Goal: Task Accomplishment & Management: Complete application form

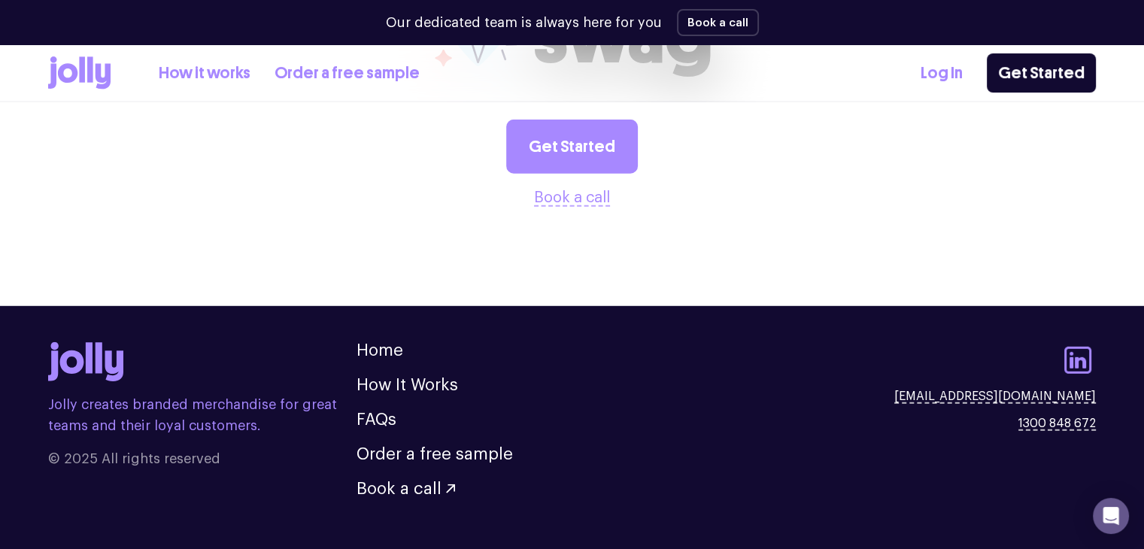
scroll to position [3992, 0]
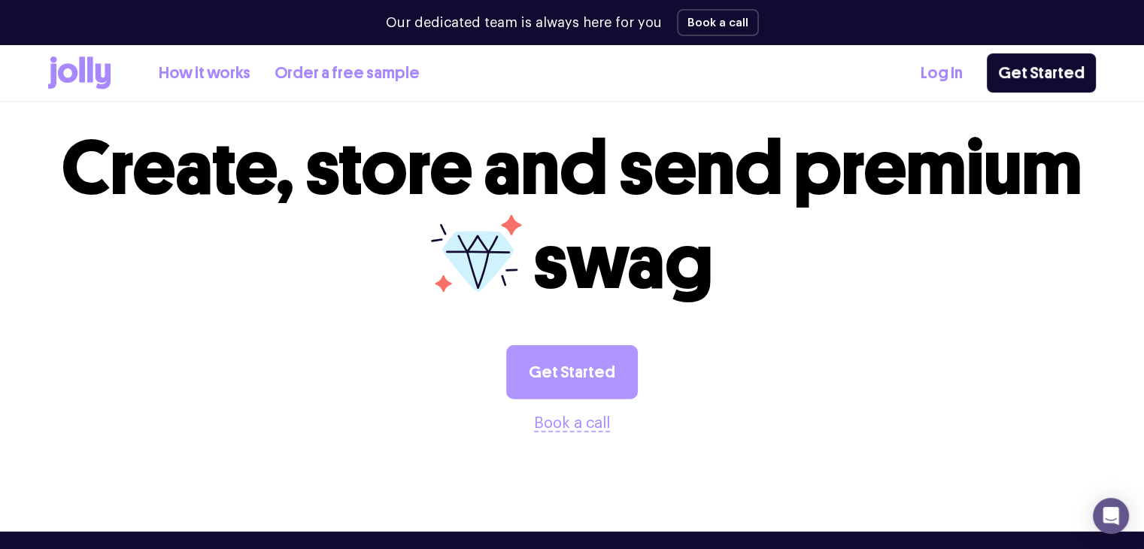
click at [592, 345] on link "Get Started" at bounding box center [572, 372] width 132 height 54
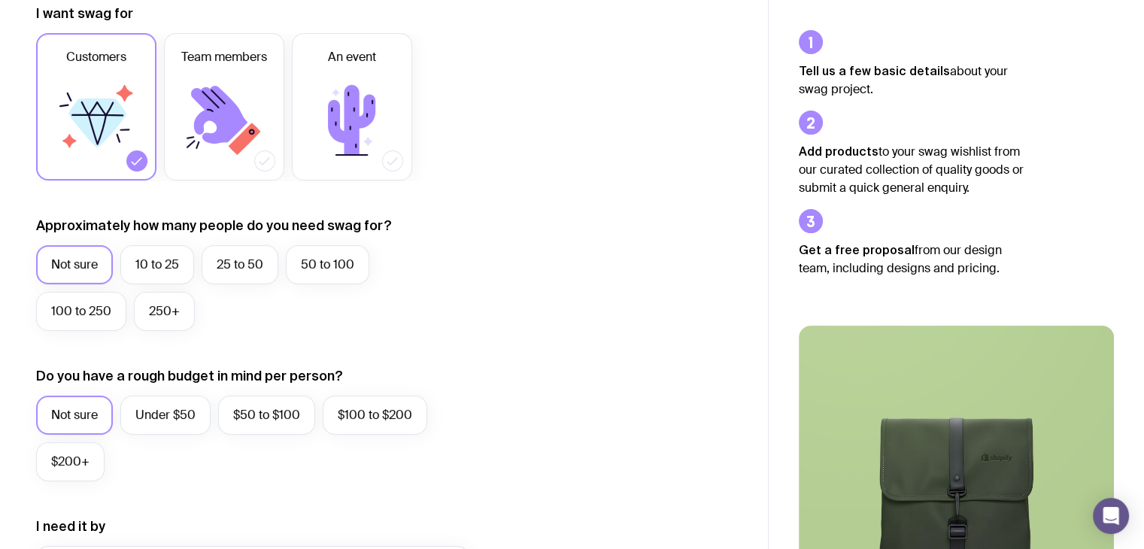
scroll to position [301, 0]
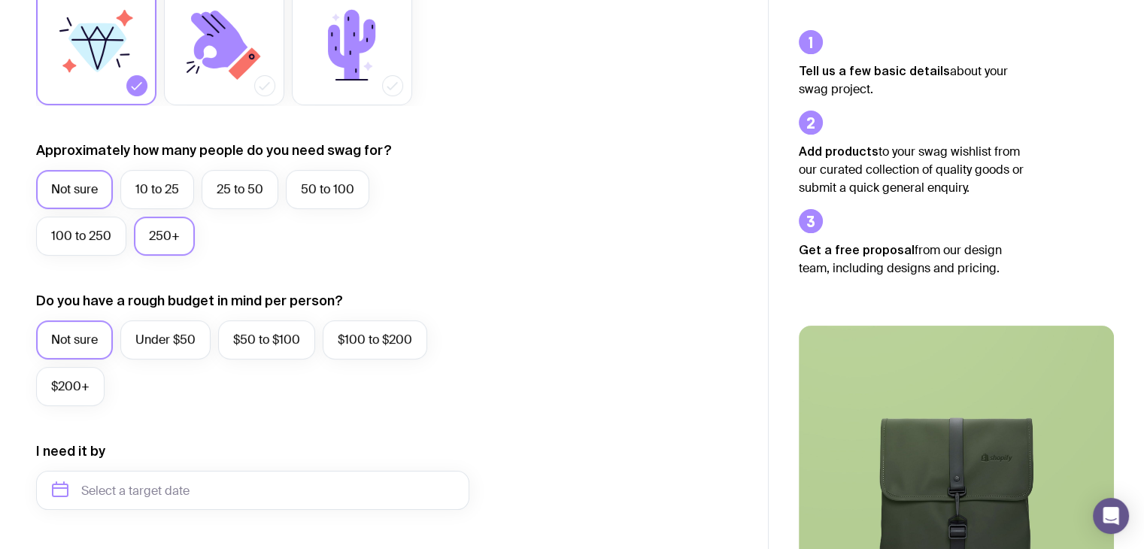
click at [158, 237] on label "250+" at bounding box center [164, 236] width 61 height 39
click at [0, 0] on input "250+" at bounding box center [0, 0] width 0 height 0
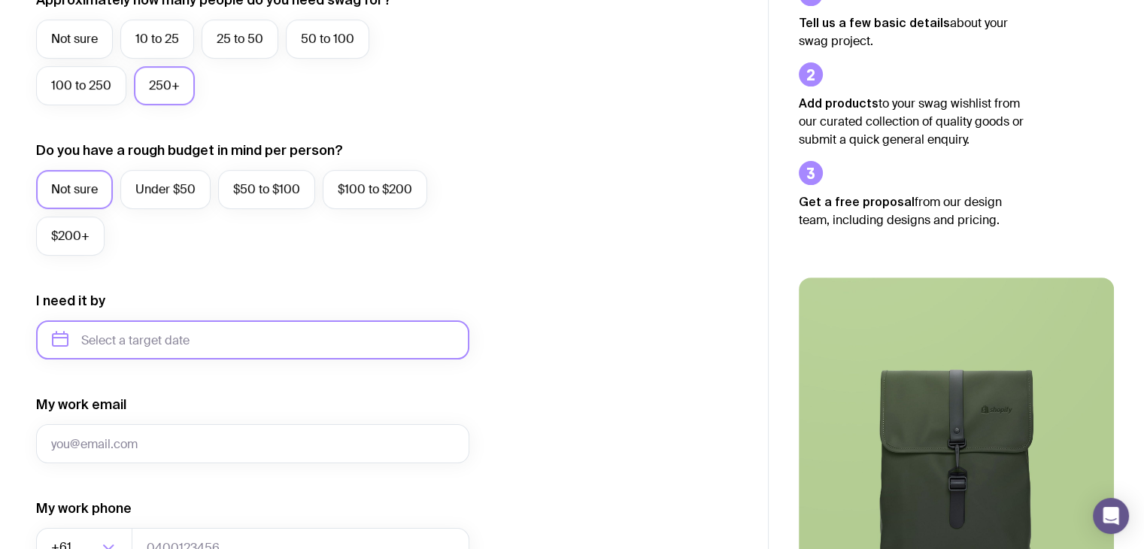
scroll to position [602, 0]
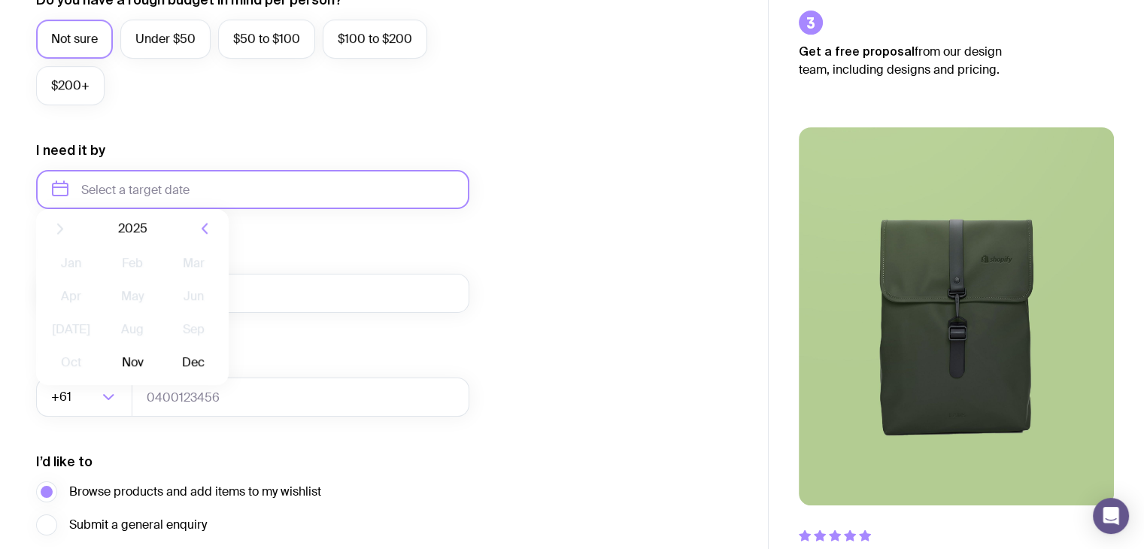
click at [162, 179] on input "text" at bounding box center [252, 189] width 433 height 39
click at [134, 370] on button "Nov" at bounding box center [132, 374] width 55 height 30
type input "November 2025"
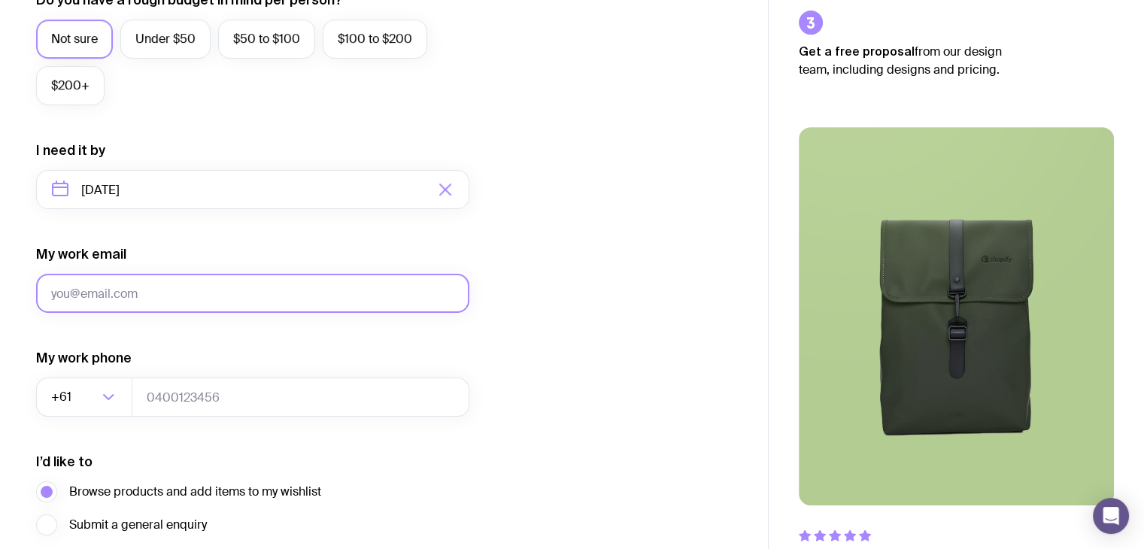
click at [146, 302] on input "My work email" at bounding box center [252, 293] width 433 height 39
type input "yashika.a@befree.com.au"
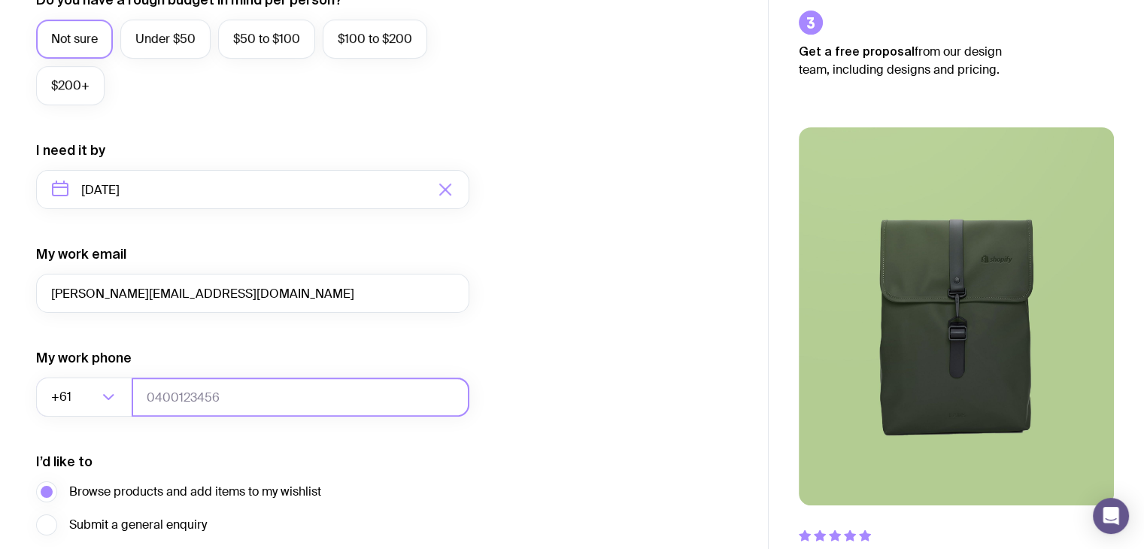
click at [173, 389] on input "tel" at bounding box center [301, 396] width 338 height 39
click at [160, 392] on input "00000000" at bounding box center [301, 396] width 338 height 39
click at [220, 400] on input "04000000" at bounding box center [301, 396] width 338 height 39
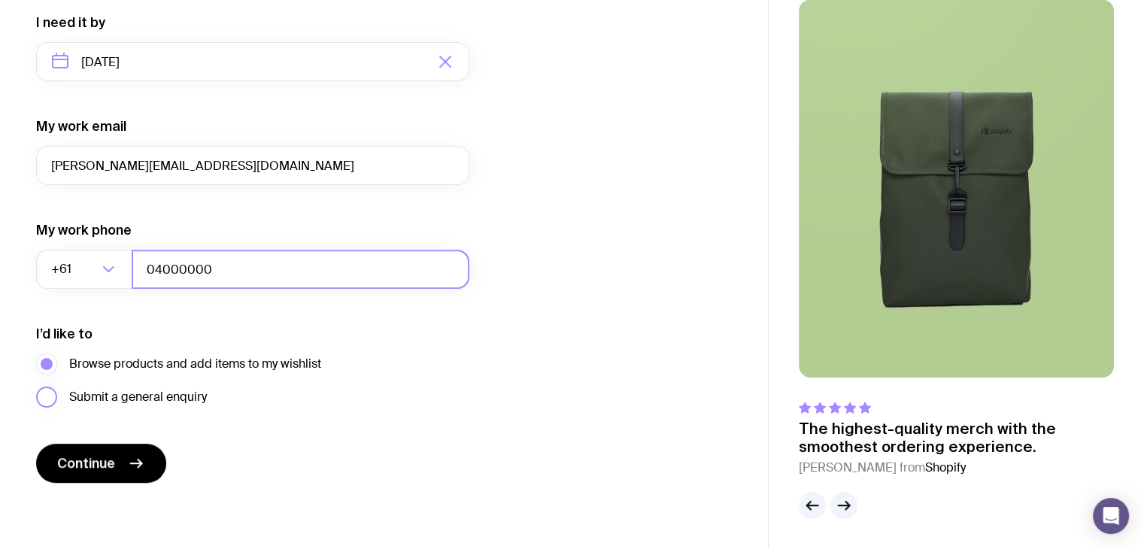
type input "04000000"
click at [44, 402] on label "Submit a general enquiry" at bounding box center [121, 396] width 171 height 21
click at [0, 0] on input "Submit a general enquiry" at bounding box center [0, 0] width 0 height 0
click at [102, 464] on span "Continue" at bounding box center [86, 463] width 58 height 18
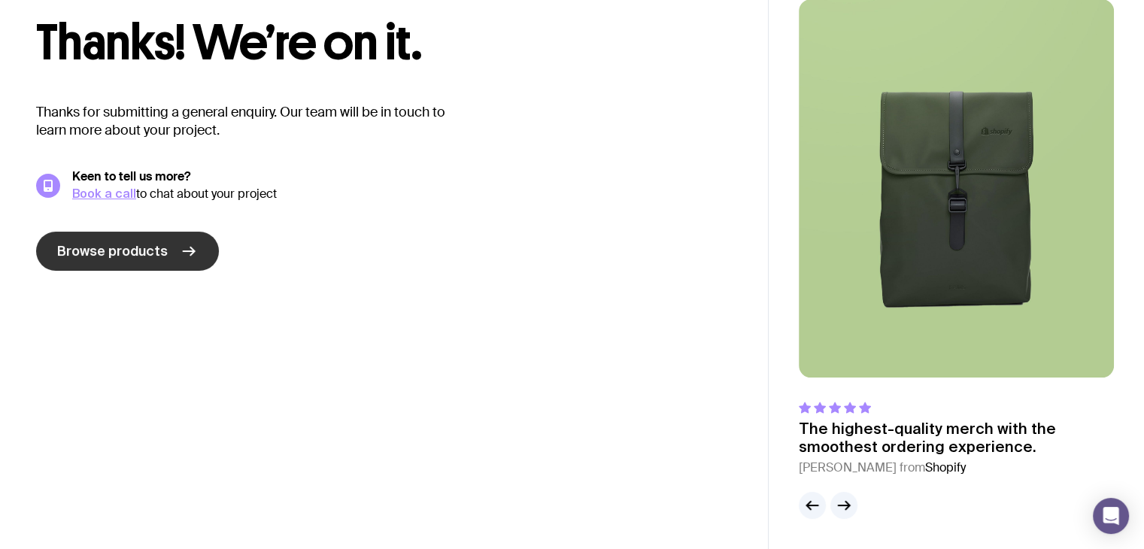
click at [150, 258] on span "Browse products" at bounding box center [112, 251] width 111 height 18
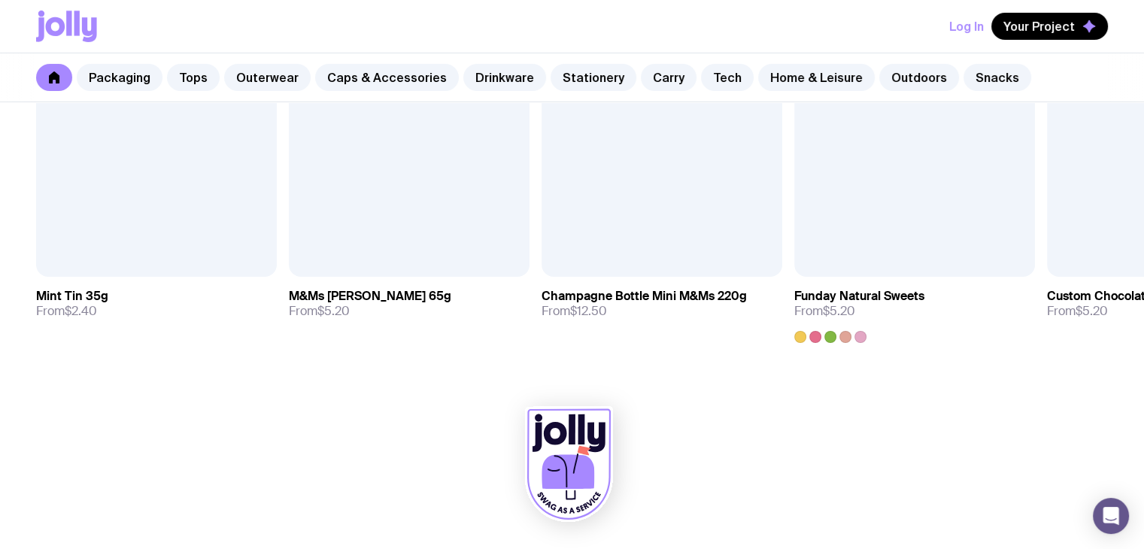
scroll to position [5320, 0]
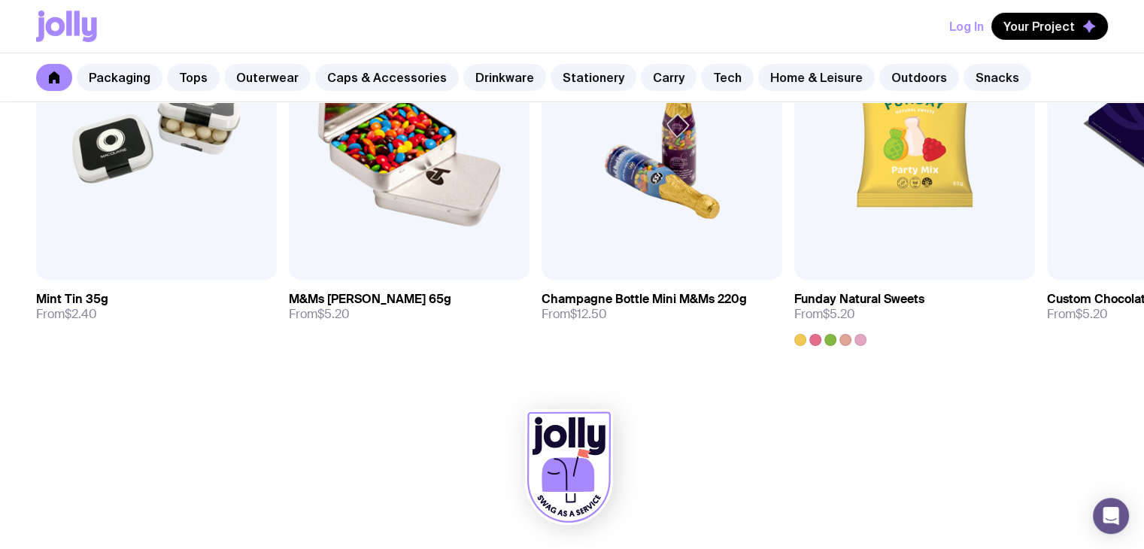
click at [92, 36] on icon at bounding box center [89, 29] width 15 height 25
click at [50, 72] on icon at bounding box center [54, 77] width 12 height 12
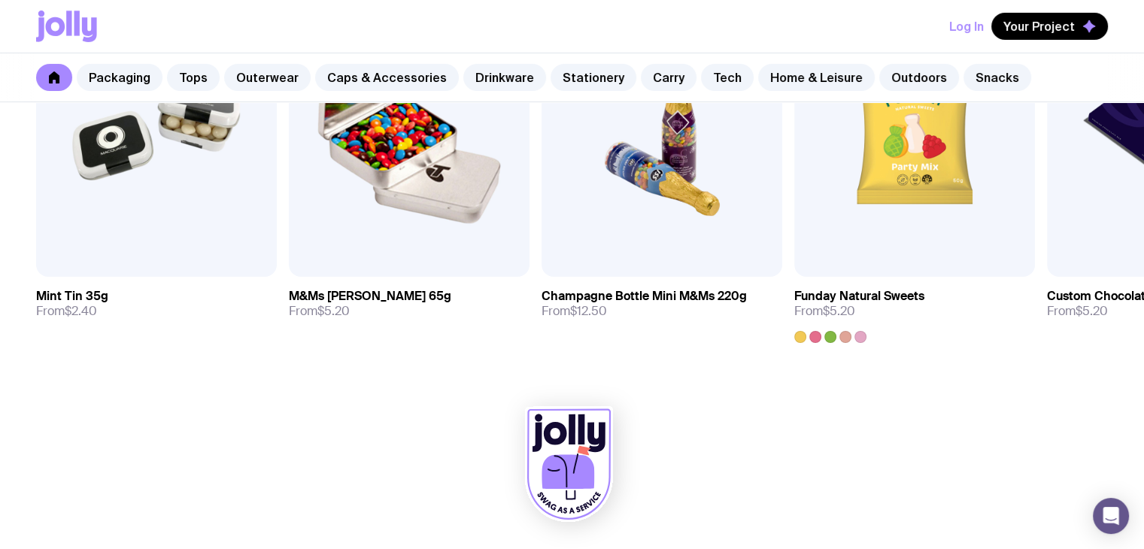
click at [54, 83] on link at bounding box center [54, 77] width 36 height 27
click at [53, 78] on icon at bounding box center [54, 77] width 11 height 12
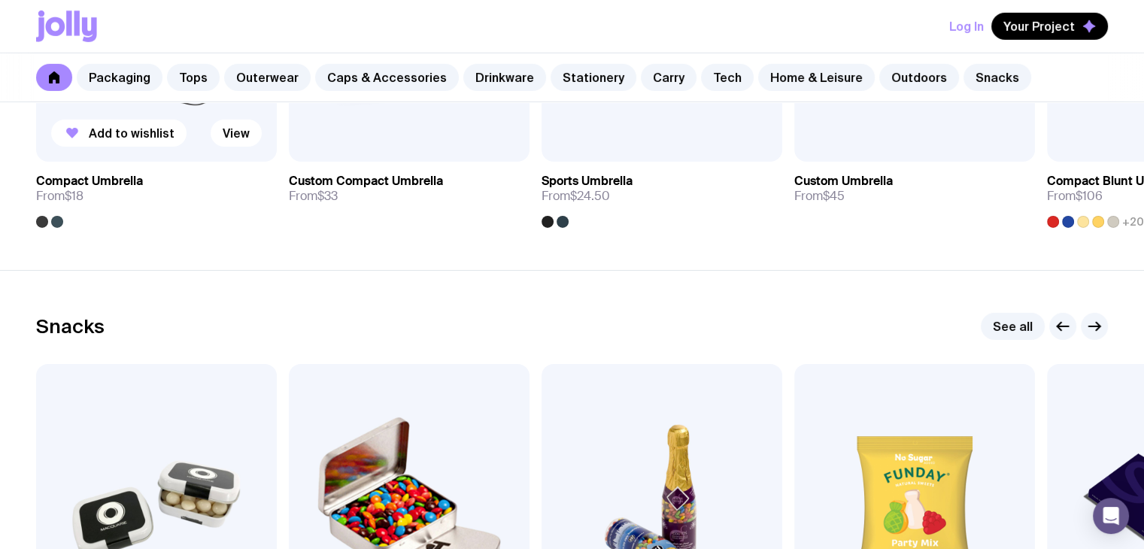
drag, startPoint x: 53, startPoint y: 78, endPoint x: 75, endPoint y: 115, distance: 42.8
click at [53, 79] on icon at bounding box center [54, 77] width 11 height 12
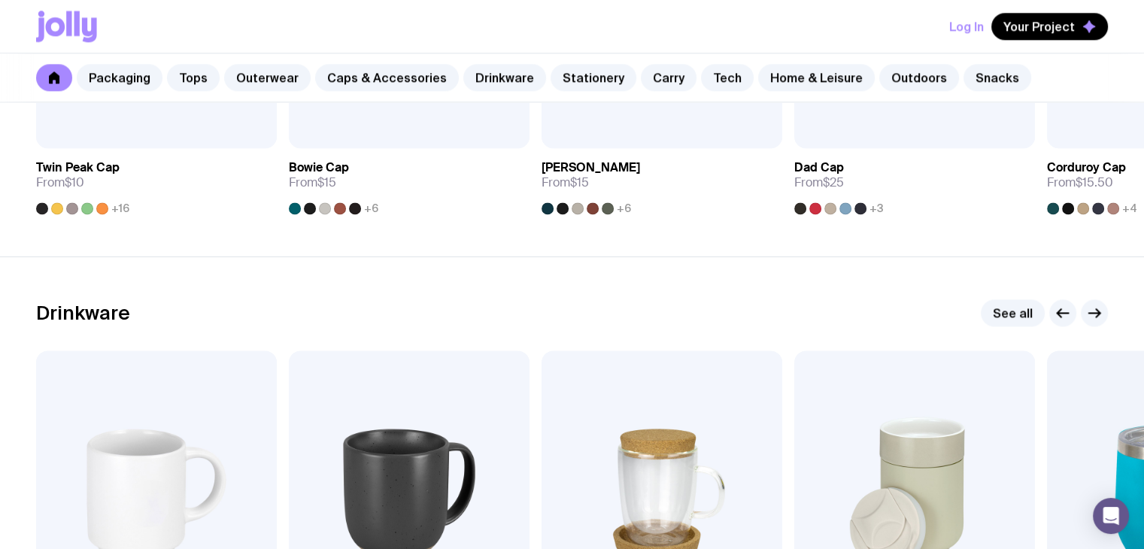
scroll to position [1338, 0]
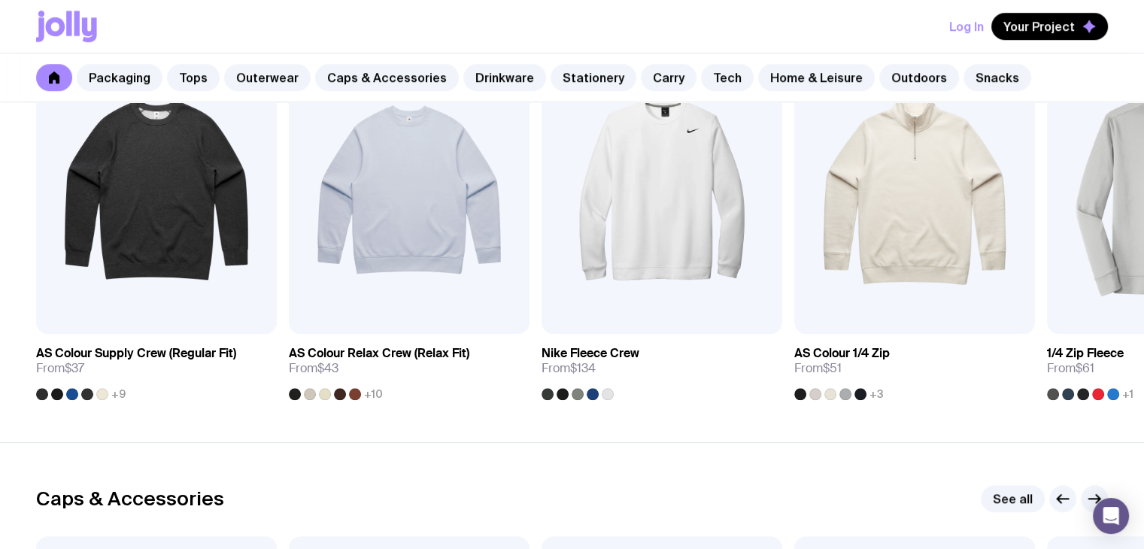
click at [60, 26] on icon at bounding box center [56, 26] width 20 height 19
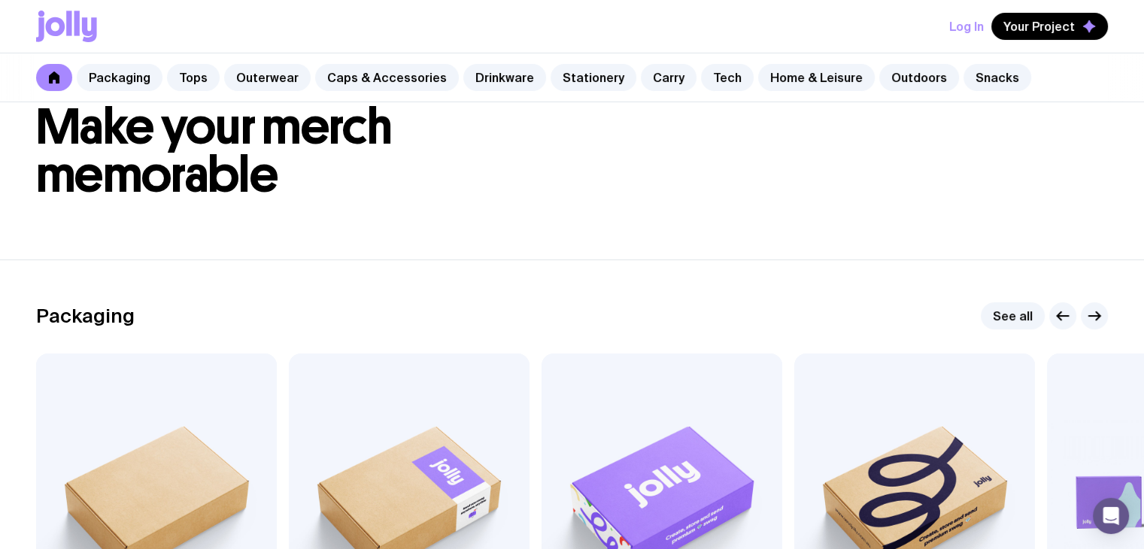
scroll to position [0, 0]
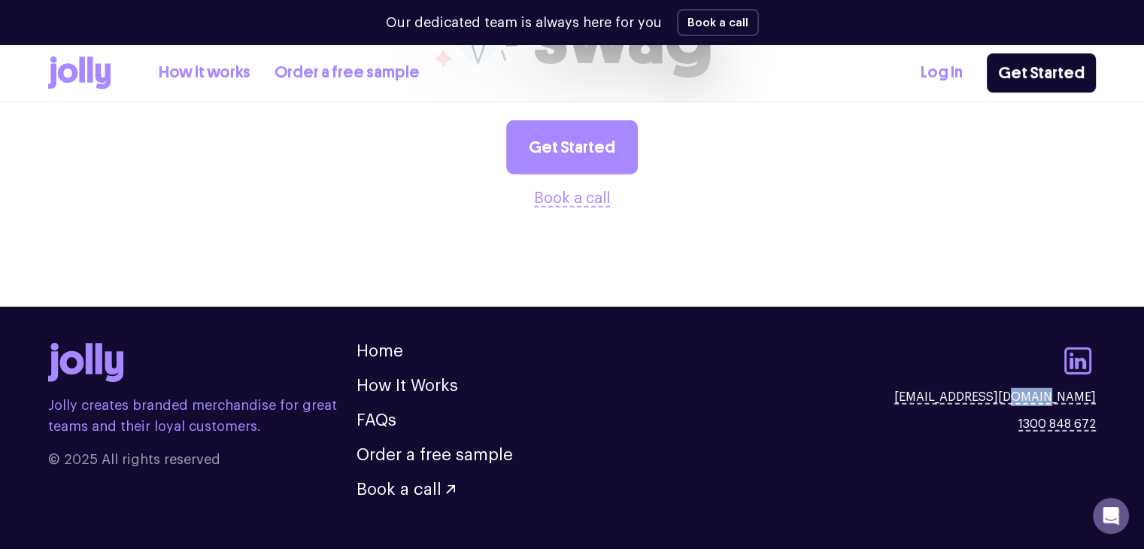
scroll to position [4217, 0]
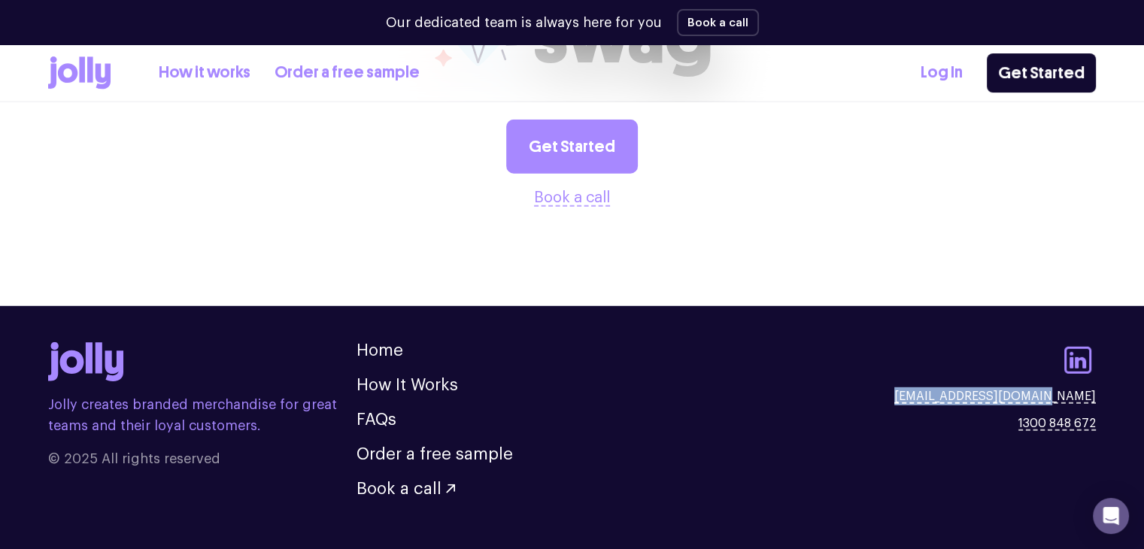
drag, startPoint x: 1098, startPoint y: 360, endPoint x: 965, endPoint y: 374, distance: 133.9
click at [965, 374] on footer "Jolly creates branded merchandise for great teams and their loyal customers. © …" at bounding box center [572, 431] width 1144 height 251
copy link "[EMAIL_ADDRESS][DOMAIN_NAME]"
click at [1022, 387] on link "[EMAIL_ADDRESS][DOMAIN_NAME]" at bounding box center [995, 396] width 202 height 18
click at [1107, 355] on footer "Jolly creates branded merchandise for great teams and their loyal customers. © …" at bounding box center [572, 431] width 1144 height 251
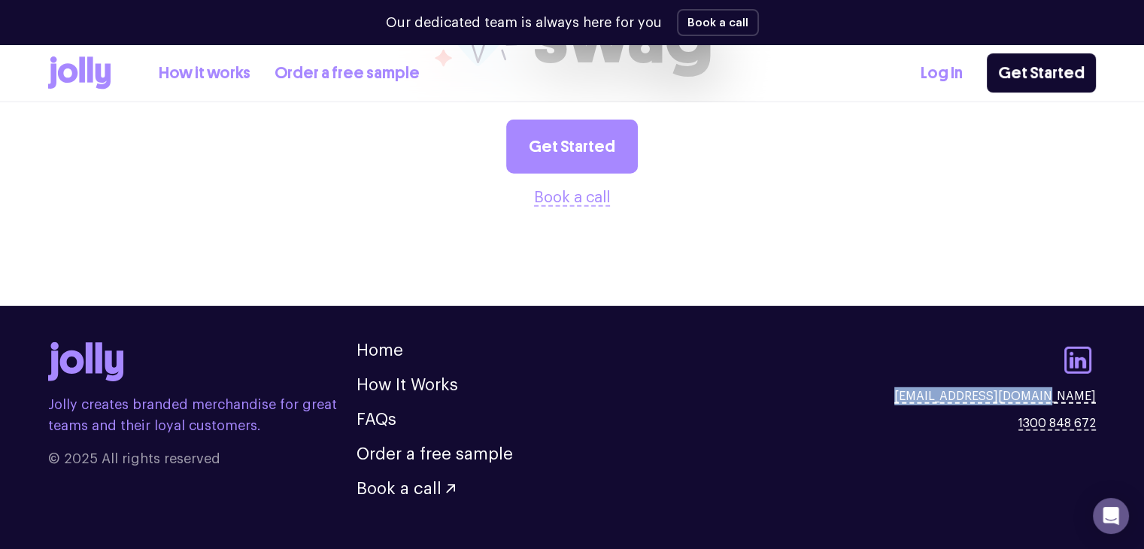
drag, startPoint x: 1102, startPoint y: 360, endPoint x: 962, endPoint y: 364, distance: 139.9
click at [962, 364] on footer "Jolly creates branded merchandise for great teams and their loyal customers. © …" at bounding box center [572, 431] width 1144 height 251
copy link "[EMAIL_ADDRESS][DOMAIN_NAME]"
